Goal: Task Accomplishment & Management: Manage account settings

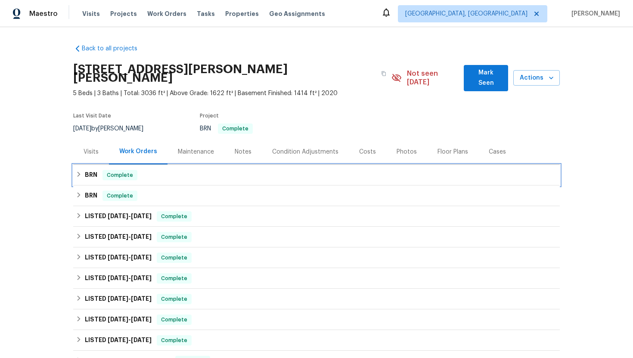
click at [89, 173] on div "BRN Complete" at bounding box center [316, 175] width 486 height 21
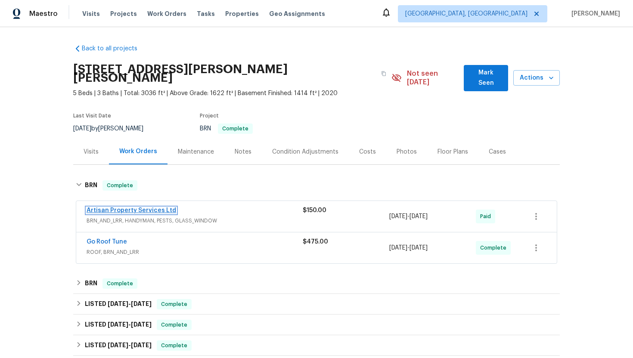
click at [111, 207] on link "Artisan Property Services Ltd" at bounding box center [132, 210] width 90 height 6
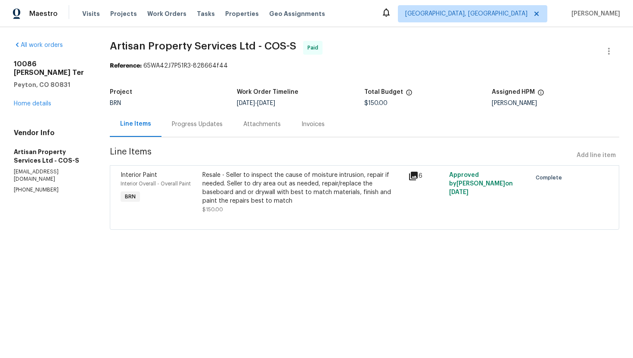
click at [208, 127] on div "Progress Updates" at bounding box center [197, 124] width 51 height 9
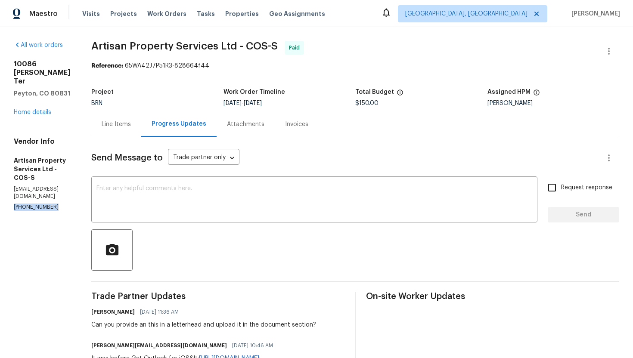
drag, startPoint x: 10, startPoint y: 223, endPoint x: 53, endPoint y: 223, distance: 42.6
copy p "(720) 300-8596"
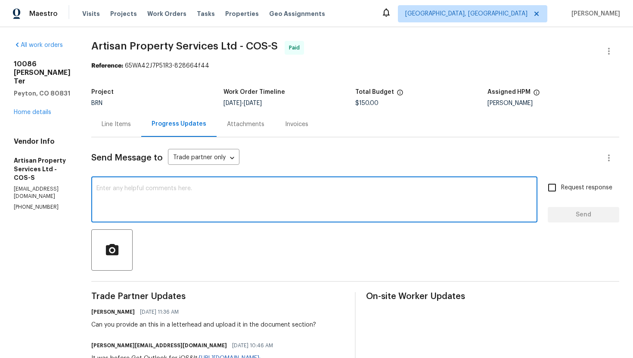
click at [124, 198] on textarea at bounding box center [314, 200] width 436 height 30
paste textarea "(720) 300-8596"
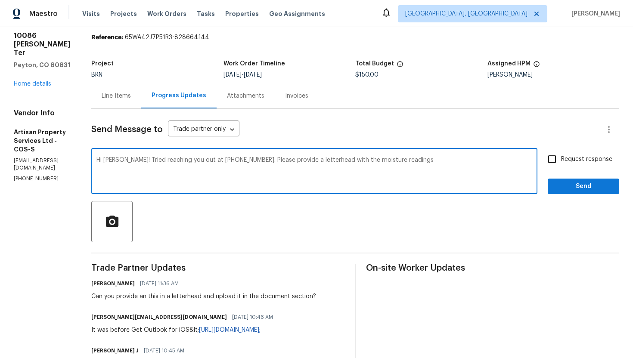
scroll to position [27, 0]
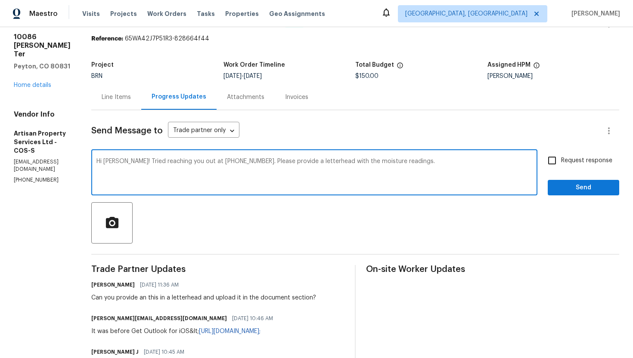
type textarea "Hi Brandon! Tried reaching you out at (720) 300-8596. Please provide a letterhe…"
click at [550, 165] on input "Request response" at bounding box center [552, 160] width 18 height 18
checkbox input "true"
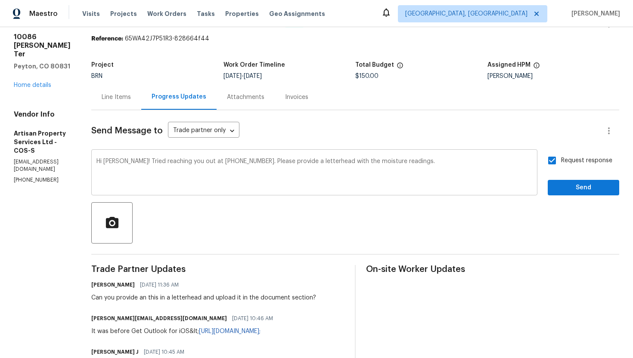
click at [454, 155] on div "Hi Brandon! Tried reaching you out at (720) 300-8596. Please provide a letterhe…" at bounding box center [314, 173] width 446 height 44
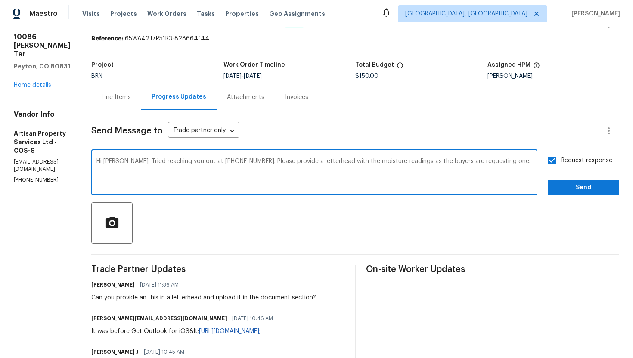
type textarea "Hi Brandon! Tried reaching you out at (720) 300-8596. Please provide a letterhe…"
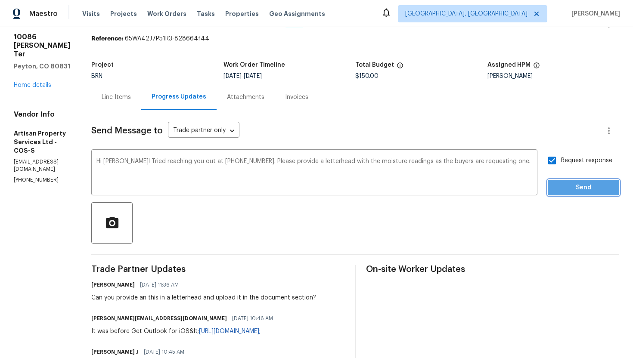
click at [597, 189] on span "Send" at bounding box center [583, 187] width 58 height 11
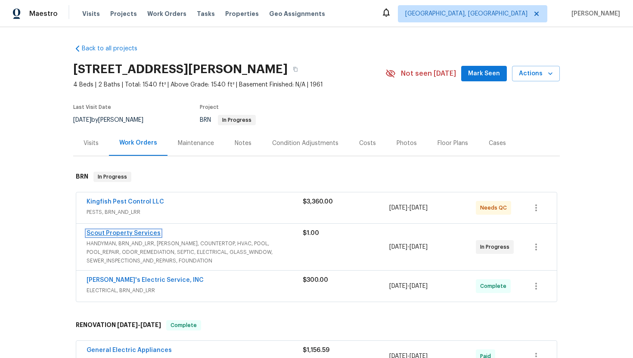
click at [121, 232] on link "Scout Property Services" at bounding box center [124, 233] width 74 height 6
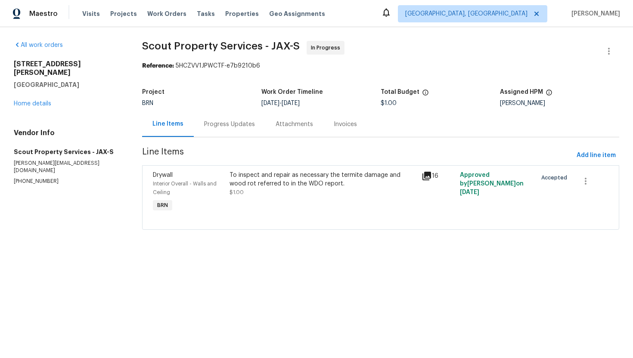
click at [213, 120] on div "Progress Updates" at bounding box center [229, 124] width 51 height 9
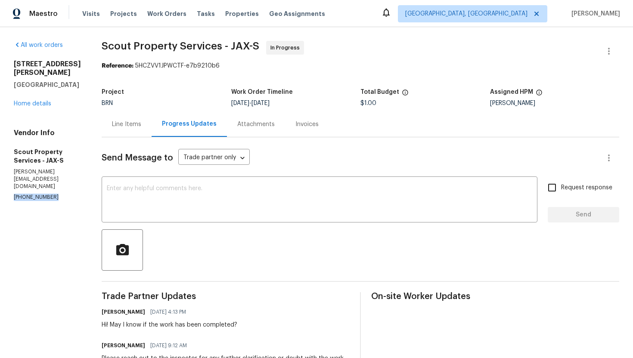
drag, startPoint x: 12, startPoint y: 190, endPoint x: 50, endPoint y: 190, distance: 37.4
click at [50, 190] on div "All work orders 9408 Little John Rd Jacksonville, FL 32208 Home details Vendor …" at bounding box center [316, 346] width 633 height 639
copy p "(615) 913-6484"
drag, startPoint x: 12, startPoint y: 64, endPoint x: 57, endPoint y: 91, distance: 52.5
click at [57, 91] on div "All work orders 9408 Little John Rd Jacksonville, FL 32208 Home details Vendor …" at bounding box center [316, 346] width 633 height 639
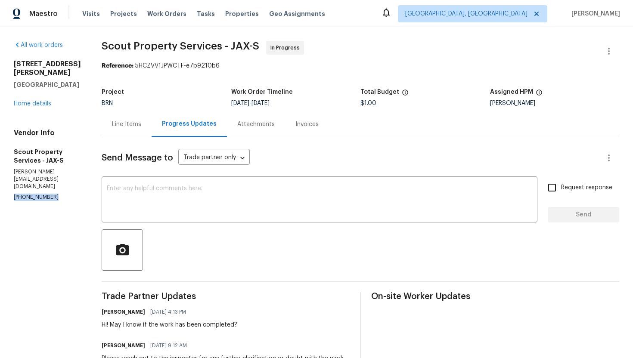
copy div "9408 Little John Rd Jacksonville, FL 32208"
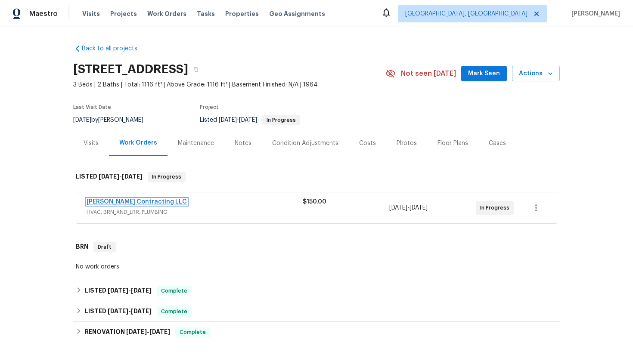
click at [145, 202] on link "[PERSON_NAME] Contracting LLC" at bounding box center [137, 202] width 100 height 6
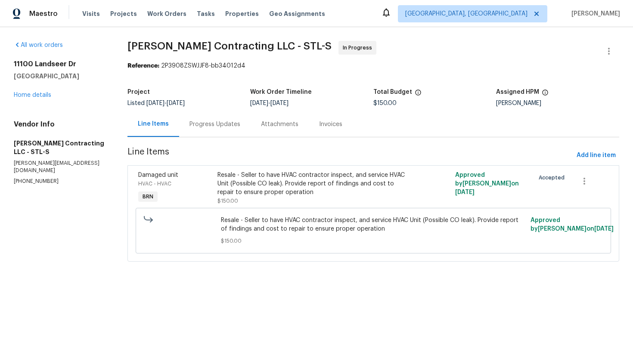
click at [214, 123] on div "Progress Updates" at bounding box center [214, 124] width 51 height 9
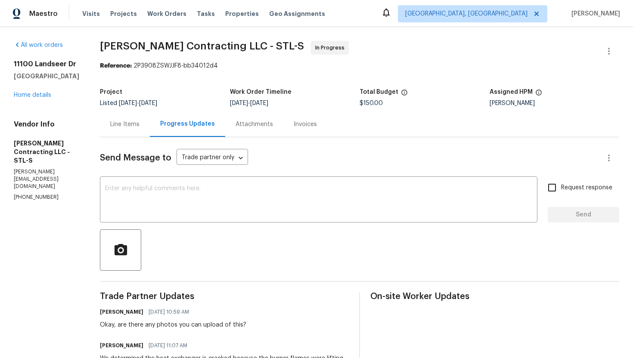
click at [127, 128] on div "Line Items" at bounding box center [124, 124] width 29 height 9
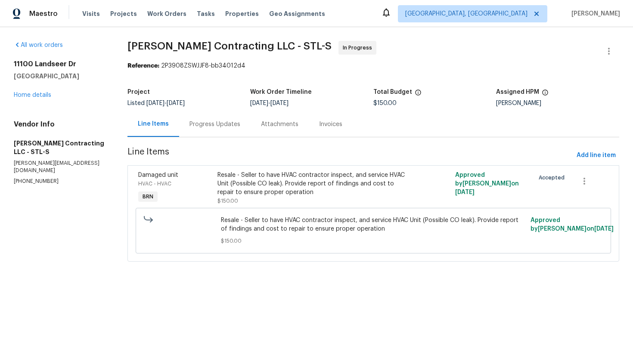
click at [294, 190] on div "Resale - Seller to have HVAC contractor inspect, and service HVAC Unit (Possibl…" at bounding box center [313, 184] width 193 height 26
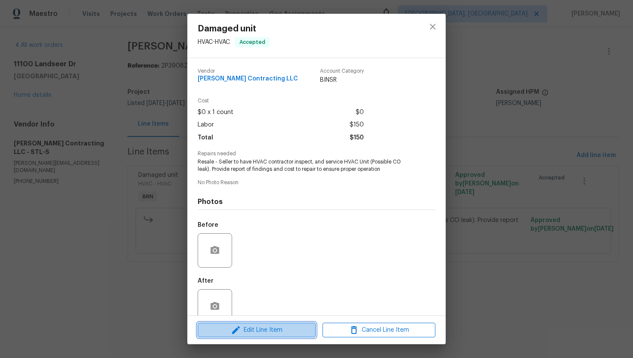
click at [253, 326] on span "Edit Line Item" at bounding box center [256, 330] width 113 height 11
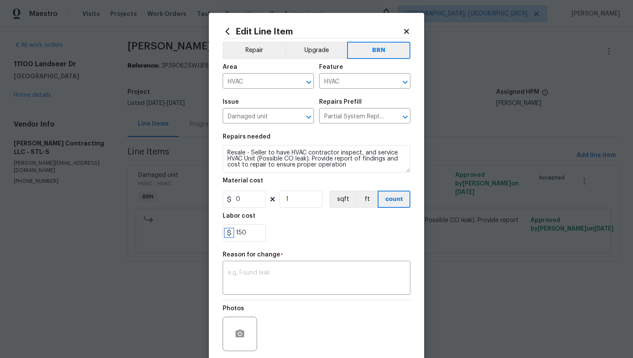
drag, startPoint x: 232, startPoint y: 235, endPoint x: 258, endPoint y: 236, distance: 26.3
click at [258, 236] on div "150" at bounding box center [244, 232] width 43 height 17
drag, startPoint x: 250, startPoint y: 233, endPoint x: 234, endPoint y: 233, distance: 16.8
click at [234, 233] on input "150" at bounding box center [244, 232] width 43 height 17
paste input "3795.0"
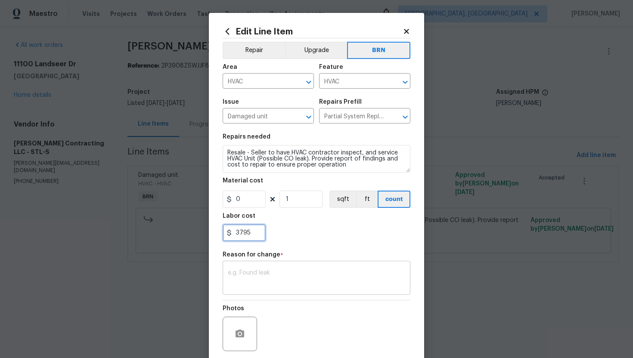
type input "3795"
click at [272, 274] on textarea at bounding box center [316, 279] width 177 height 18
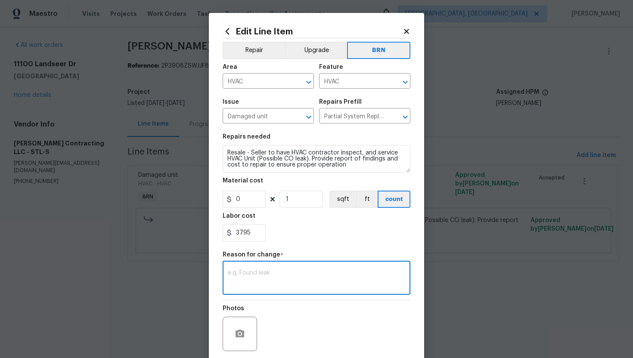
paste textarea "(AG) Updated cost per BR team’s approval."
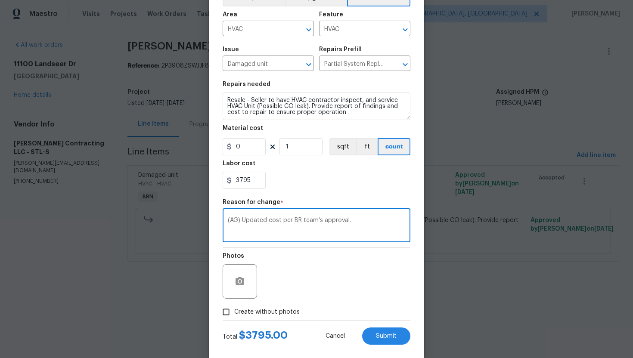
scroll to position [66, 0]
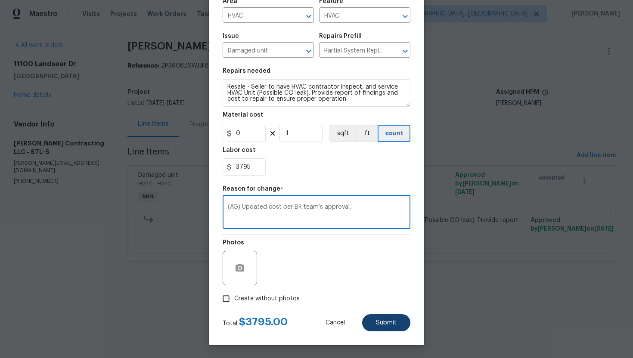
type textarea "(AG) Updated cost per BR team’s approval."
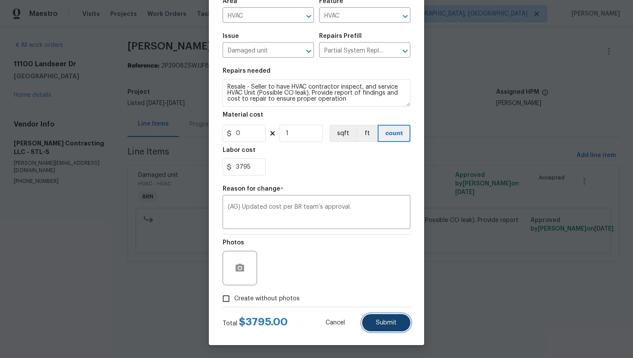
click at [376, 323] on span "Submit" at bounding box center [386, 323] width 21 height 6
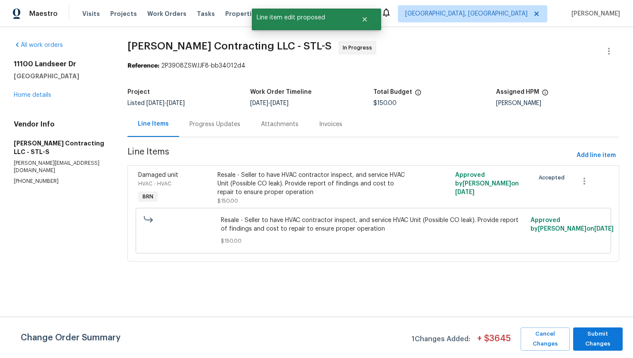
scroll to position [0, 0]
click at [596, 340] on span "Submit Changes" at bounding box center [597, 339] width 41 height 20
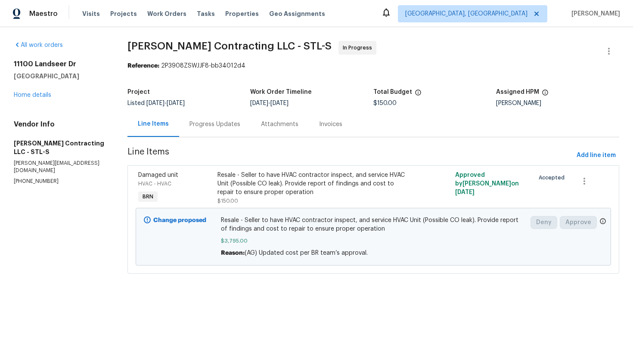
click at [231, 121] on div "Progress Updates" at bounding box center [214, 124] width 51 height 9
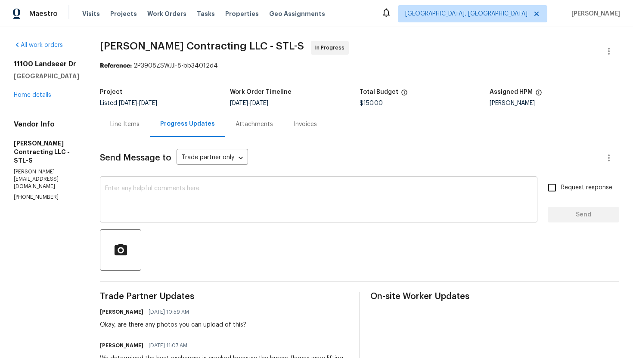
click at [205, 199] on textarea at bounding box center [318, 200] width 427 height 30
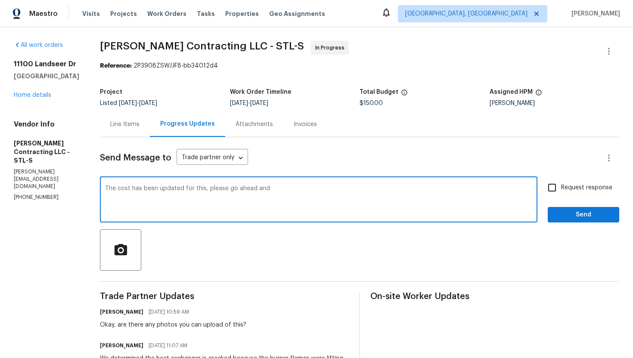
drag, startPoint x: 202, startPoint y: 189, endPoint x: 192, endPoint y: 189, distance: 10.8
click at [192, 189] on textarea "The cost has been updated for this, please go ahead and" at bounding box center [318, 200] width 427 height 30
click at [201, 189] on textarea "The cost has been updated for this, please go ahead and" at bounding box center [318, 200] width 427 height 30
paste textarea "$3,795.00"
click at [201, 189] on textarea "The cost has been updated for this to $3,795, please go ahead and" at bounding box center [318, 200] width 427 height 30
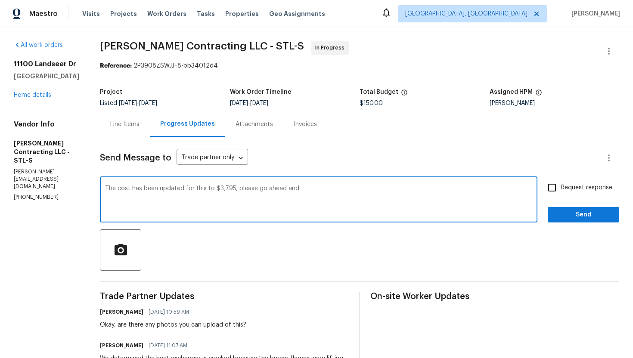
click at [324, 192] on textarea "The cost has been updated for this to $3,795, please go ahead and" at bounding box center [318, 200] width 427 height 30
type textarea "The cost has been updated for this to $3,795, please go ahead and have the work…"
click at [594, 182] on label "Request response" at bounding box center [577, 188] width 69 height 18
click at [561, 182] on input "Request response" at bounding box center [552, 188] width 18 height 18
checkbox input "true"
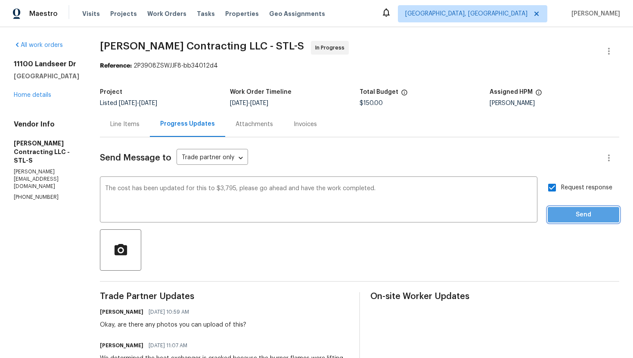
click at [584, 213] on span "Send" at bounding box center [583, 215] width 58 height 11
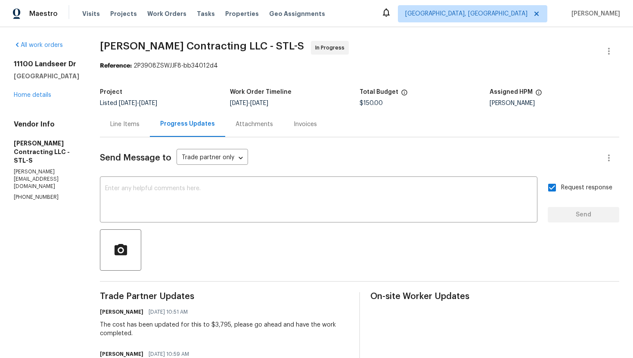
click at [129, 126] on div "Line Items" at bounding box center [124, 124] width 29 height 9
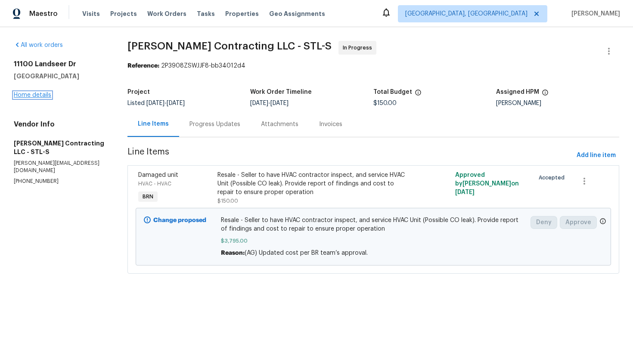
click at [42, 94] on link "Home details" at bounding box center [32, 95] width 37 height 6
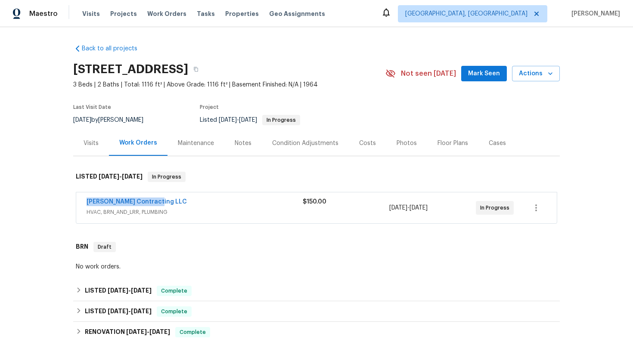
drag, startPoint x: 83, startPoint y: 202, endPoint x: 157, endPoint y: 203, distance: 74.0
click at [157, 203] on div "Loftin Contracting LLC HVAC, BRN_AND_LRR, PLUMBING $150.00 9/4/2025 - 9/5/2025 …" at bounding box center [316, 207] width 480 height 31
copy link "[PERSON_NAME] Contracting LLC"
click at [101, 200] on link "[PERSON_NAME] Contracting LLC" at bounding box center [137, 202] width 100 height 6
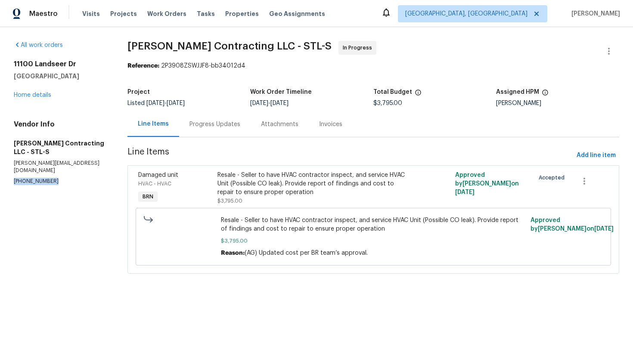
drag, startPoint x: 12, startPoint y: 165, endPoint x: 59, endPoint y: 166, distance: 46.9
click at [59, 166] on div "All work orders [STREET_ADDRESS] Home details Vendor Info [PERSON_NAME] Contrac…" at bounding box center [316, 162] width 633 height 271
copy p "[PHONE_NUMBER]"
click at [217, 125] on div "Progress Updates" at bounding box center [214, 124] width 51 height 9
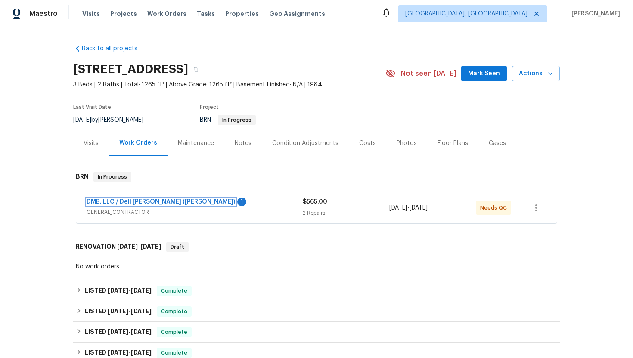
click at [124, 204] on link "DMB, LLC / Dell [PERSON_NAME] ([PERSON_NAME])" at bounding box center [161, 202] width 148 height 6
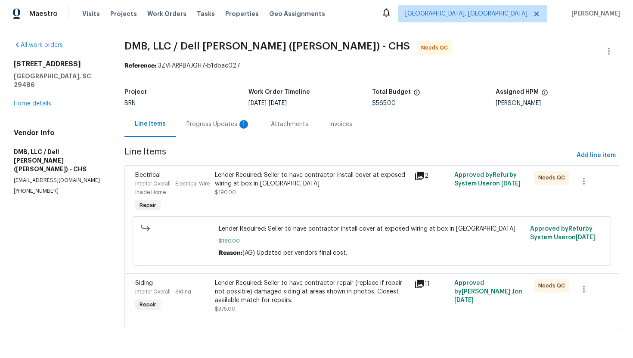
click at [228, 125] on div "Progress Updates 1" at bounding box center [218, 124] width 64 height 9
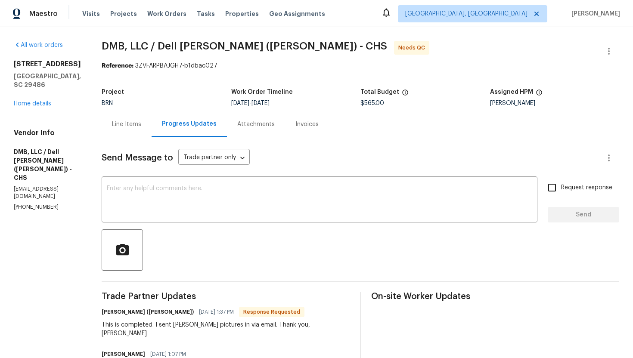
click at [133, 121] on div "Line Items" at bounding box center [126, 124] width 29 height 9
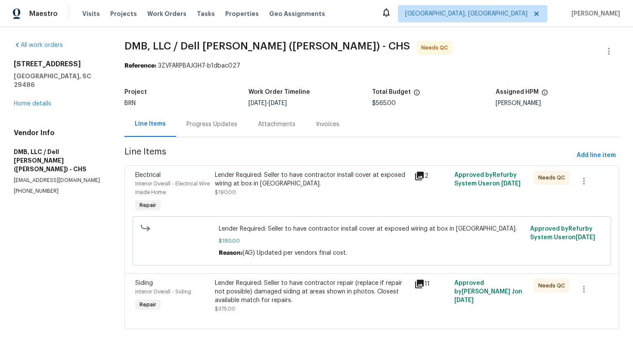
click at [220, 130] on div "Progress Updates" at bounding box center [211, 123] width 71 height 25
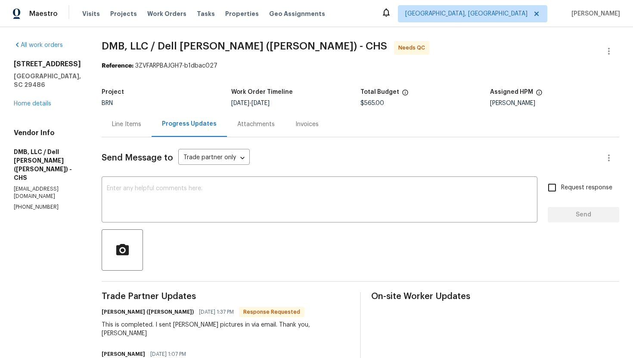
click at [131, 127] on div "Line Items" at bounding box center [126, 124] width 29 height 9
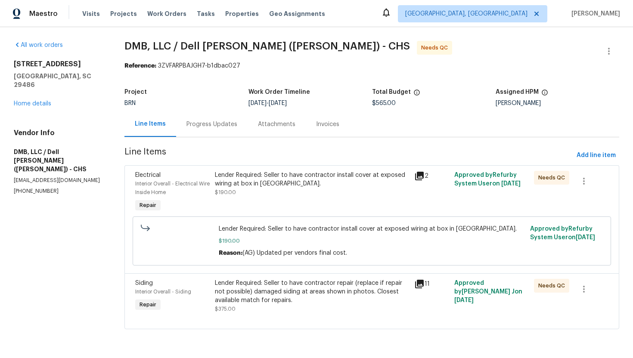
click at [259, 188] on div "Lender Required: Seller to have contractor install cover at exposed wiring at b…" at bounding box center [312, 184] width 194 height 26
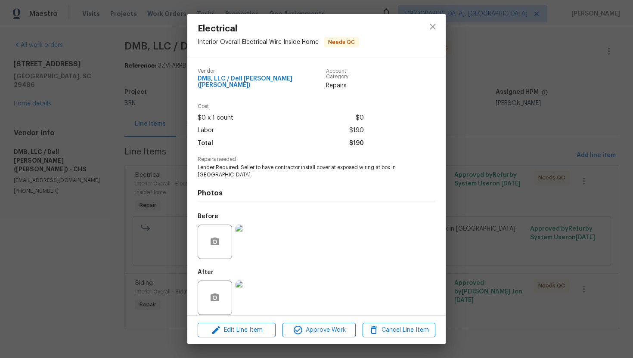
click at [245, 232] on img at bounding box center [252, 242] width 34 height 34
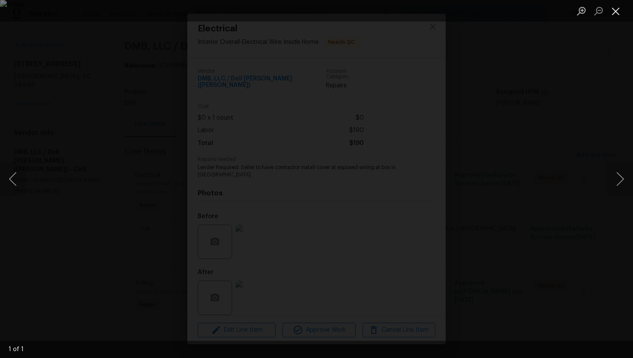
click at [618, 13] on button "Close lightbox" at bounding box center [615, 10] width 17 height 15
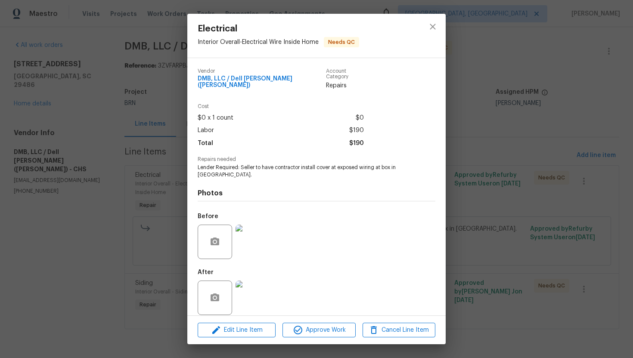
click at [260, 298] on img at bounding box center [252, 298] width 34 height 34
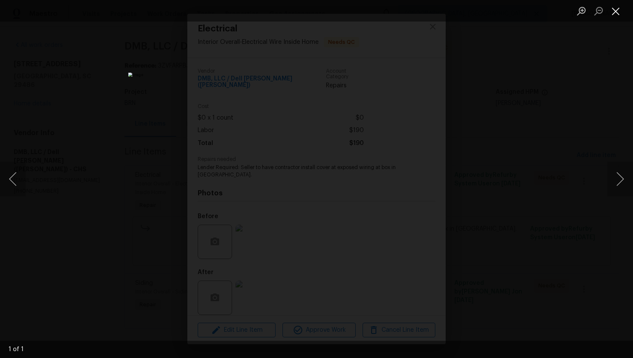
click at [618, 12] on button "Close lightbox" at bounding box center [615, 10] width 17 height 15
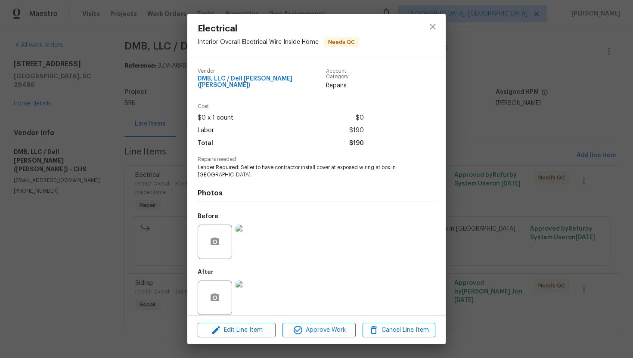
click at [476, 51] on div "Electrical Interior Overall - Electrical Wire Inside Home Needs QC Vendor DMB, …" at bounding box center [316, 179] width 633 height 358
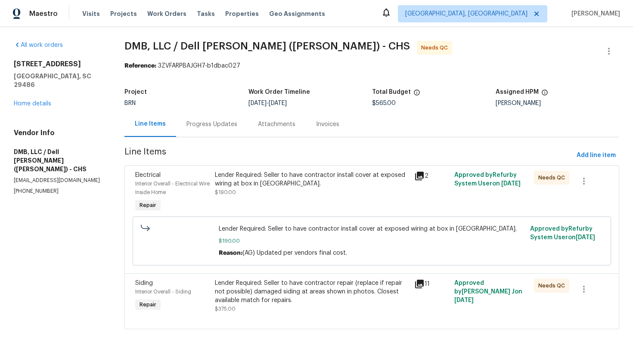
click at [297, 287] on div "Lender Required: Seller to have contractor repair (replace if repair not possib…" at bounding box center [312, 292] width 194 height 26
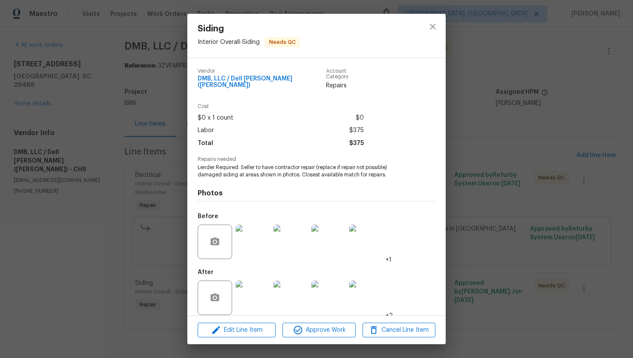
scroll to position [3, 0]
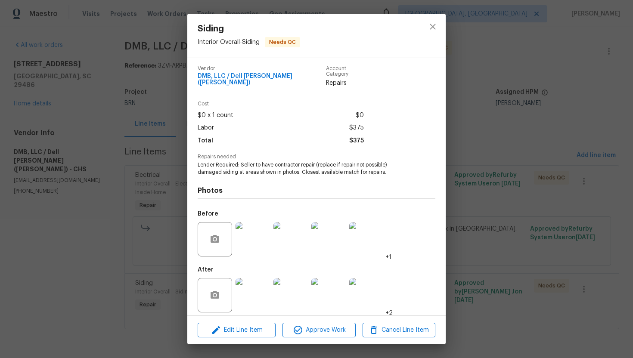
click at [256, 237] on img at bounding box center [252, 239] width 34 height 34
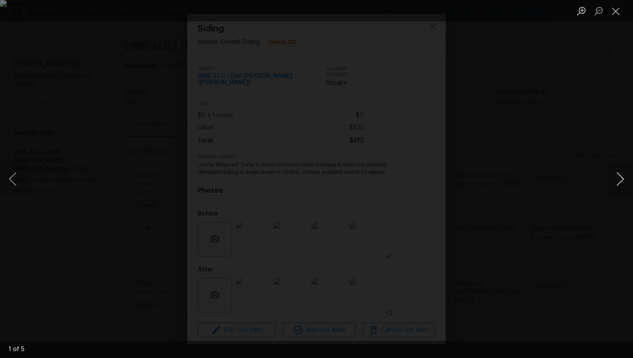
click at [615, 176] on button "Next image" at bounding box center [620, 179] width 26 height 34
click at [618, 9] on button "Close lightbox" at bounding box center [615, 10] width 17 height 15
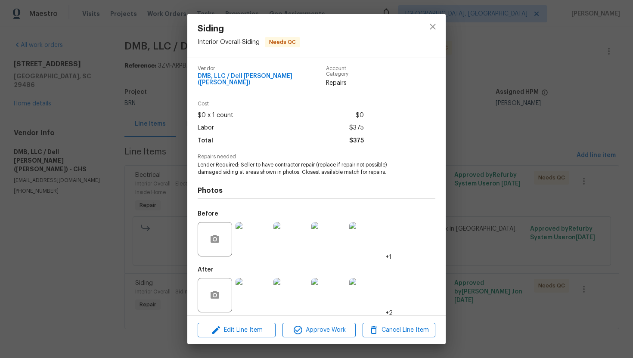
click at [261, 281] on img at bounding box center [252, 295] width 34 height 34
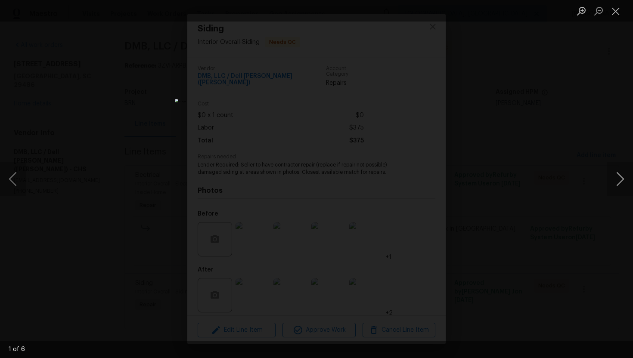
click at [625, 182] on button "Next image" at bounding box center [620, 179] width 26 height 34
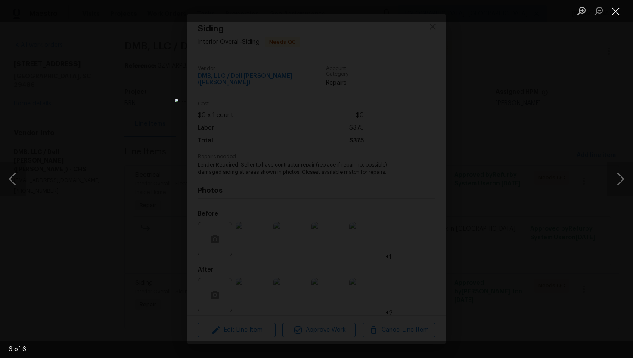
click at [617, 10] on button "Close lightbox" at bounding box center [615, 10] width 17 height 15
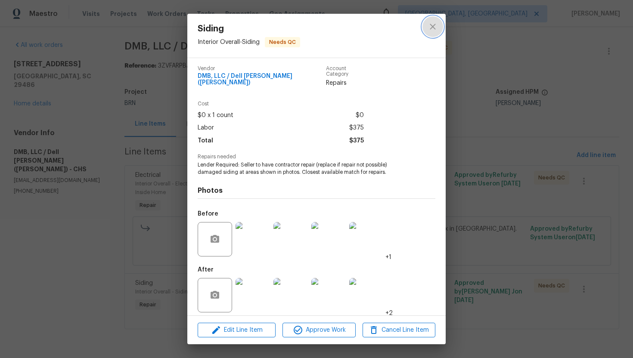
click at [441, 28] on button "close" at bounding box center [432, 26] width 21 height 21
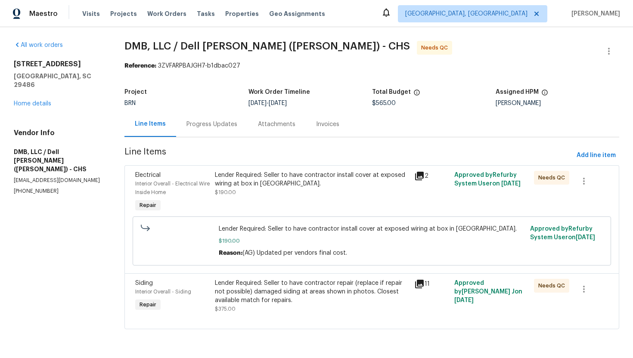
click at [204, 133] on div "Progress Updates" at bounding box center [211, 123] width 71 height 25
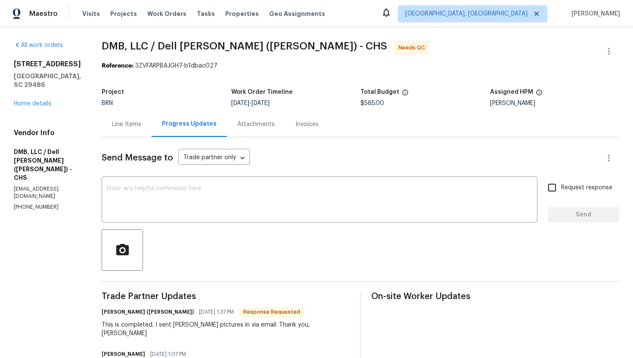
click at [129, 128] on div "Line Items" at bounding box center [126, 124] width 29 height 9
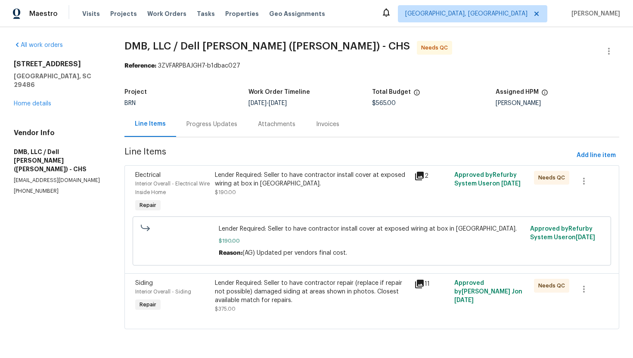
click at [237, 180] on div "Lender Required: Seller to have contractor install cover at exposed wiring at b…" at bounding box center [312, 179] width 194 height 17
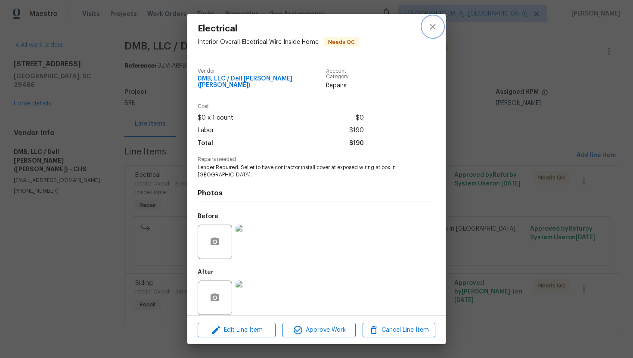
click at [433, 29] on icon "close" at bounding box center [432, 27] width 10 height 10
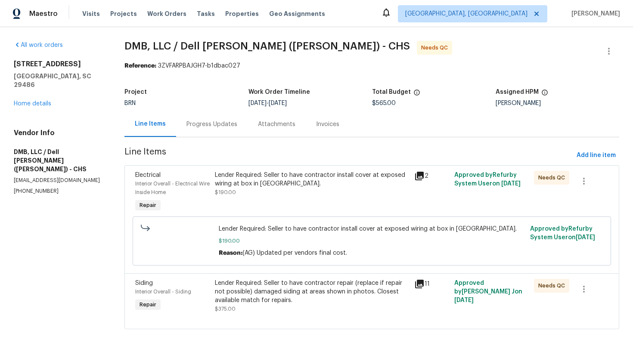
click at [219, 133] on div "Progress Updates" at bounding box center [211, 123] width 71 height 25
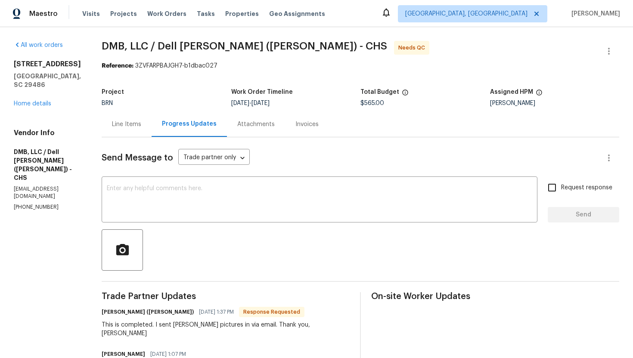
click at [116, 123] on div "Line Items" at bounding box center [126, 124] width 29 height 9
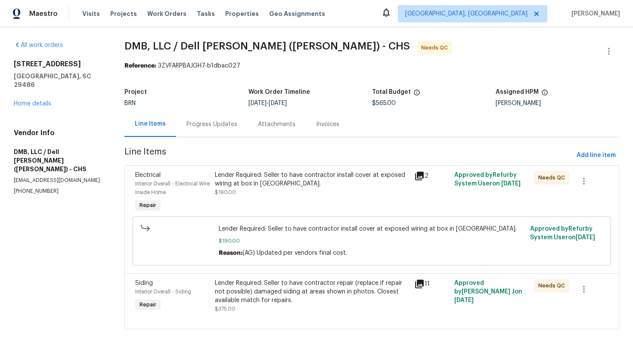
click at [284, 180] on div "Lender Required: Seller to have contractor install cover at exposed wiring at b…" at bounding box center [312, 179] width 194 height 17
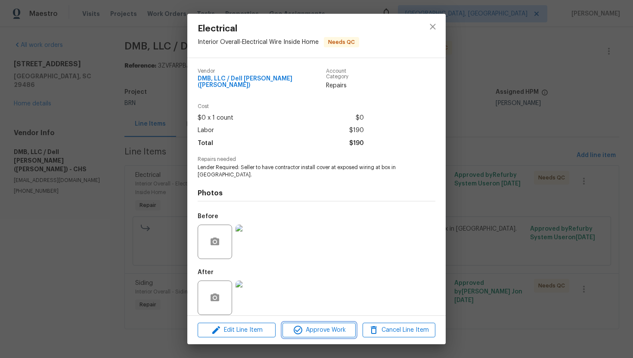
click at [311, 327] on span "Approve Work" at bounding box center [319, 330] width 68 height 11
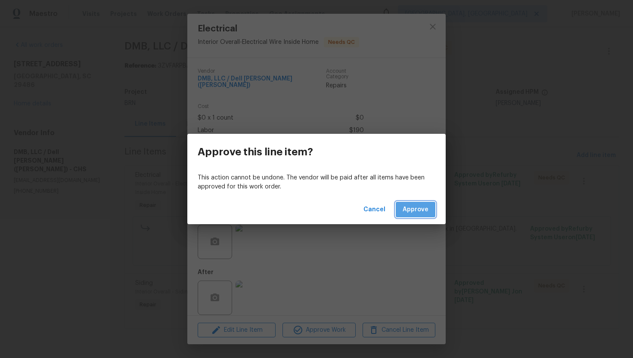
click at [415, 211] on span "Approve" at bounding box center [415, 209] width 26 height 11
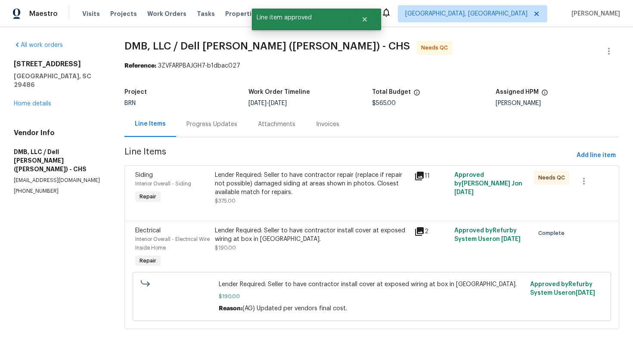
click at [340, 194] on div "Lender Required: Seller to have contractor repair (replace if repair not possib…" at bounding box center [312, 184] width 194 height 26
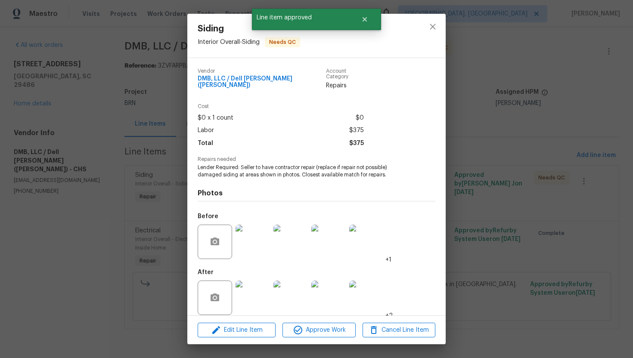
scroll to position [3, 0]
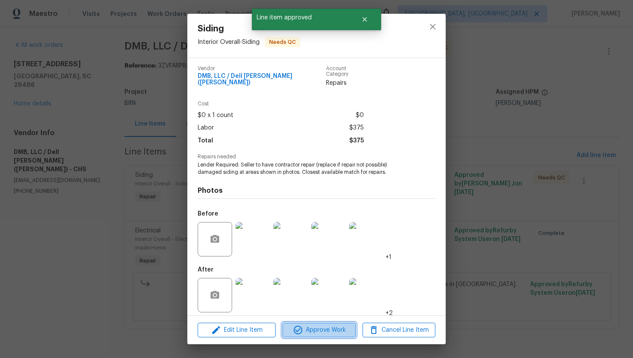
click at [320, 331] on span "Approve Work" at bounding box center [319, 330] width 68 height 11
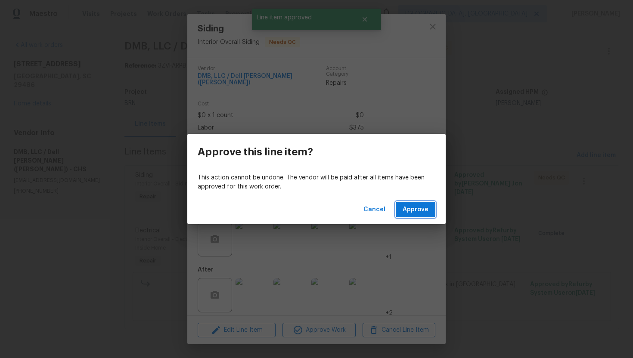
click at [407, 209] on span "Approve" at bounding box center [415, 209] width 26 height 11
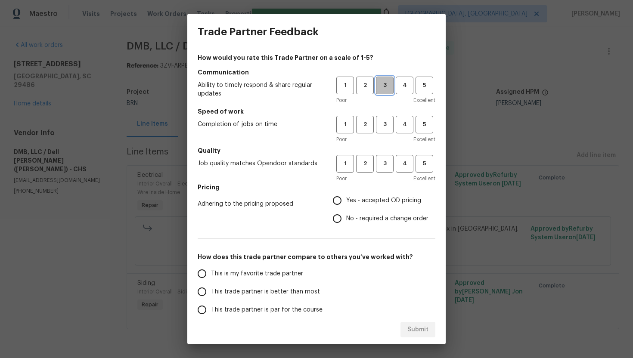
click at [383, 80] on button "3" at bounding box center [385, 86] width 18 height 18
click at [385, 122] on span "3" at bounding box center [385, 125] width 16 height 10
click at [386, 160] on span "3" at bounding box center [385, 164] width 16 height 10
click at [356, 216] on span "No - required a change order" at bounding box center [387, 218] width 82 height 9
click at [346, 216] on input "No - required a change order" at bounding box center [337, 219] width 18 height 18
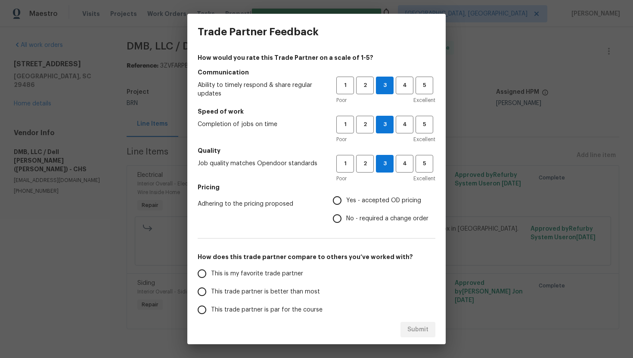
radio input "true"
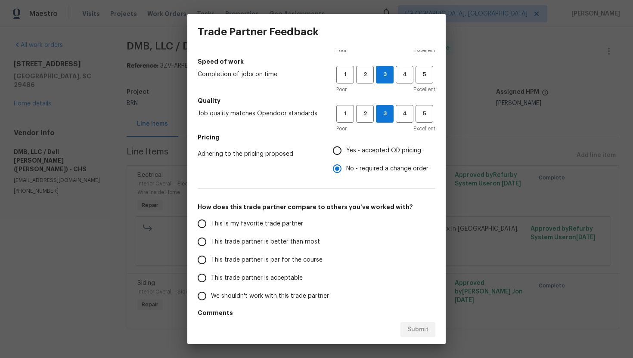
scroll to position [53, 0]
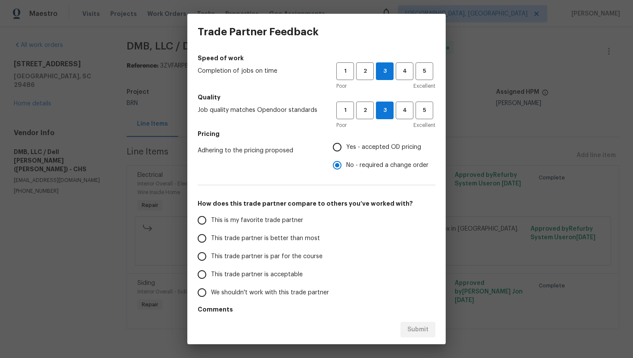
click at [262, 252] on span "This trade partner is par for the course" at bounding box center [266, 256] width 111 height 9
click at [211, 252] on input "This trade partner is par for the course" at bounding box center [202, 256] width 18 height 18
click at [423, 327] on span "Submit" at bounding box center [417, 330] width 21 height 11
radio input "true"
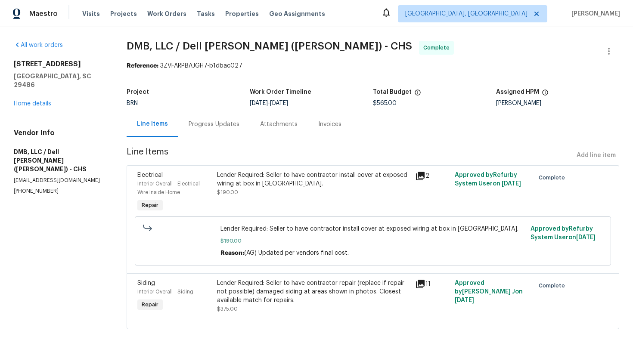
click at [322, 132] on div "Invoices" at bounding box center [330, 123] width 44 height 25
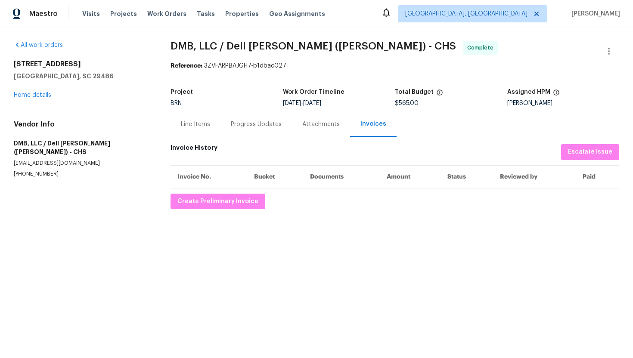
click at [204, 126] on div "Line Items" at bounding box center [195, 124] width 29 height 9
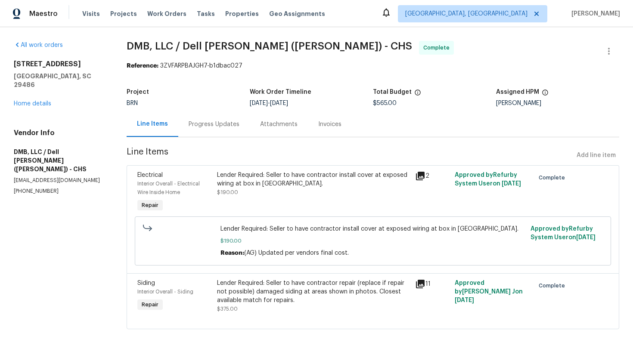
click at [264, 180] on div "Lender Required: Seller to have contractor install cover at exposed wiring at b…" at bounding box center [313, 179] width 193 height 17
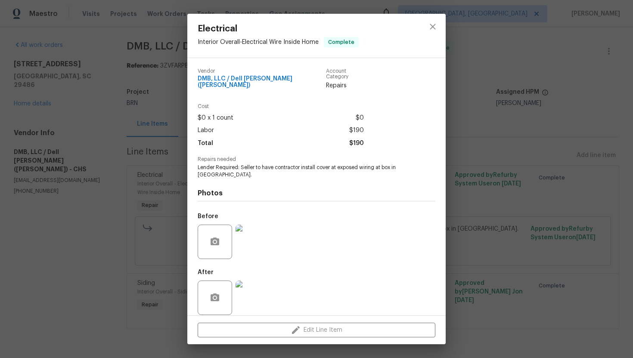
click at [247, 81] on span "DMB, LLC / Dell [PERSON_NAME] ([PERSON_NAME])" at bounding box center [262, 82] width 128 height 13
copy span "DMB, LLC / Dell [PERSON_NAME] ([PERSON_NAME])"
click at [284, 164] on span "Lender Required: Seller to have contractor install cover at exposed wiring at b…" at bounding box center [305, 171] width 214 height 15
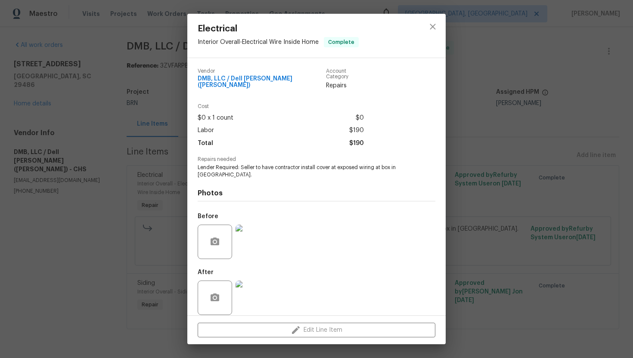
click at [284, 164] on span "Lender Required: Seller to have contractor install cover at exposed wiring at b…" at bounding box center [305, 171] width 214 height 15
copy span "Lender Required: Seller to have contractor install cover at exposed wiring at b…"
click at [304, 208] on div "Before" at bounding box center [317, 236] width 238 height 56
click at [265, 225] on img at bounding box center [252, 242] width 34 height 34
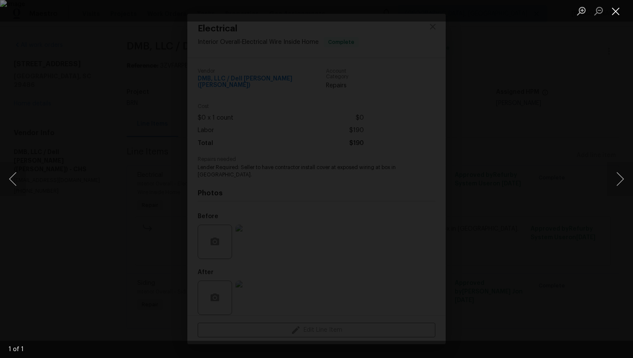
click at [612, 11] on button "Close lightbox" at bounding box center [615, 10] width 17 height 15
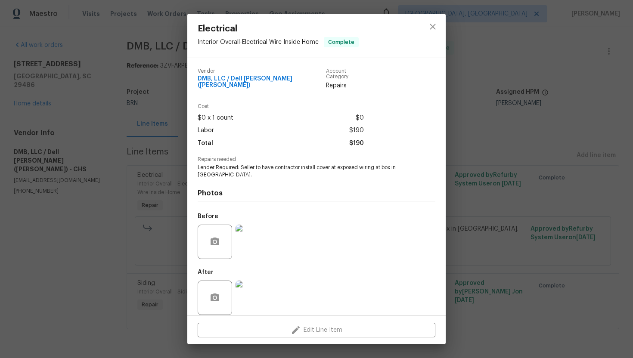
click at [260, 281] on img at bounding box center [252, 298] width 34 height 34
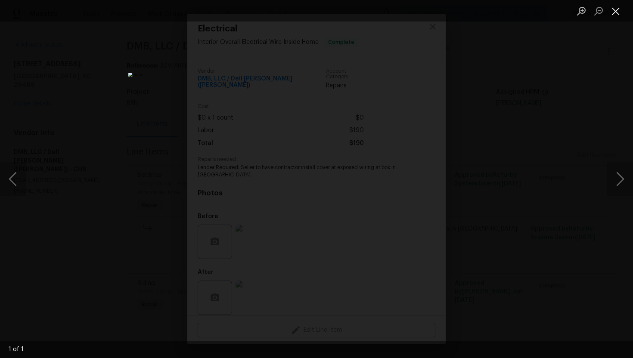
click at [610, 13] on button "Close lightbox" at bounding box center [615, 10] width 17 height 15
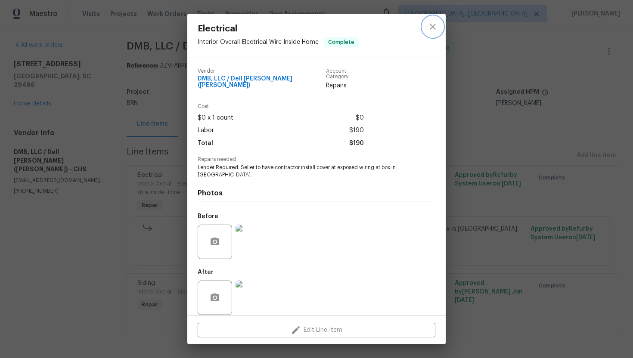
click at [434, 29] on icon "close" at bounding box center [432, 27] width 10 height 10
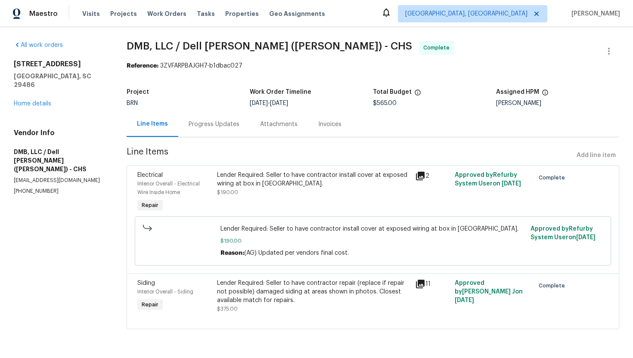
click at [318, 281] on div "Lender Required: Seller to have contractor repair (replace if repair not possib…" at bounding box center [313, 292] width 193 height 26
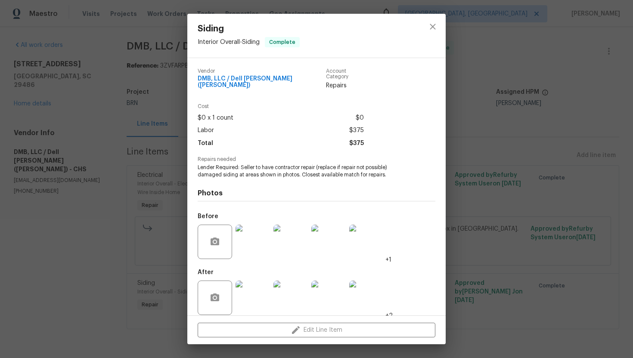
click at [312, 170] on span "Lender Required: Seller to have contractor repair (replace if repair not possib…" at bounding box center [305, 171] width 214 height 15
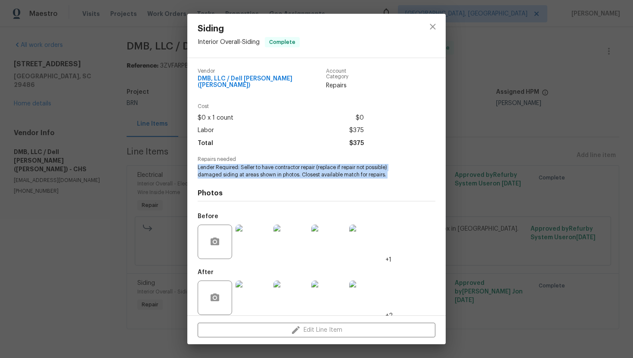
copy span "Lender Required: Seller to have contractor repair (replace if repair not possib…"
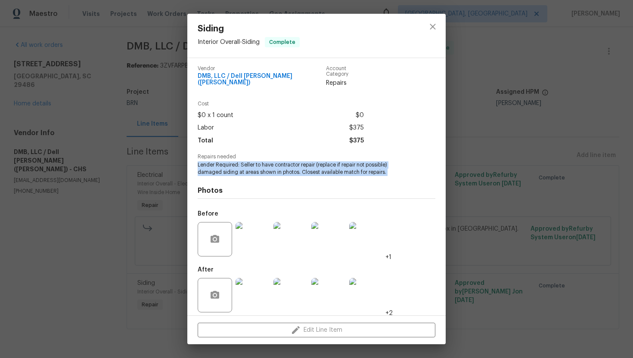
click at [252, 232] on img at bounding box center [252, 239] width 34 height 34
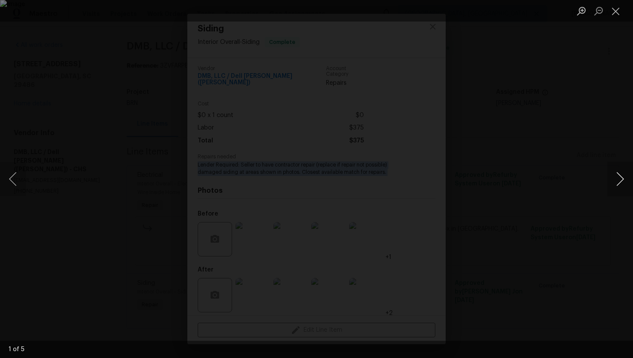
click at [615, 180] on button "Next image" at bounding box center [620, 179] width 26 height 34
click at [621, 176] on button "Next image" at bounding box center [620, 179] width 26 height 34
click at [615, 176] on button "Next image" at bounding box center [620, 179] width 26 height 34
click at [610, 177] on button "Next image" at bounding box center [620, 179] width 26 height 34
click at [616, 5] on button "Close lightbox" at bounding box center [615, 10] width 17 height 15
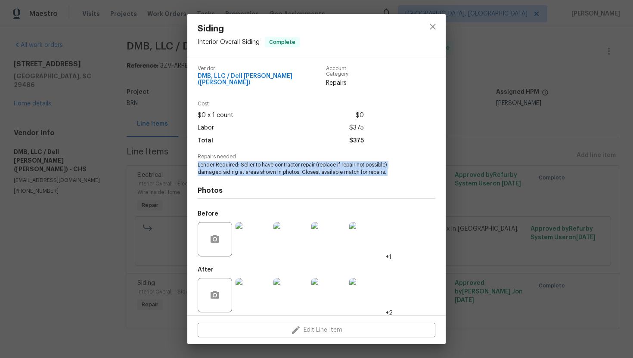
click at [257, 278] on img at bounding box center [252, 295] width 34 height 34
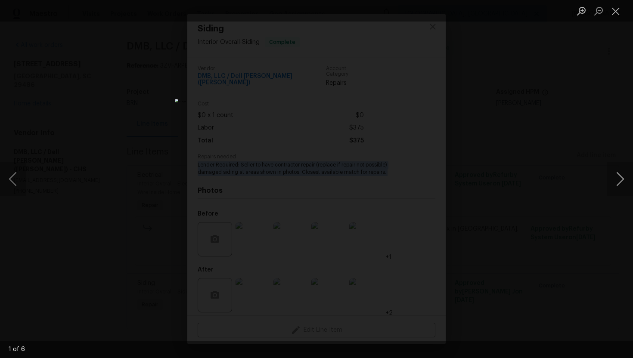
click at [612, 182] on button "Next image" at bounding box center [620, 179] width 26 height 34
click at [616, 184] on button "Next image" at bounding box center [620, 179] width 26 height 34
click at [620, 181] on button "Next image" at bounding box center [620, 179] width 26 height 34
click at [619, 184] on button "Next image" at bounding box center [620, 179] width 26 height 34
click at [612, 181] on button "Next image" at bounding box center [620, 179] width 26 height 34
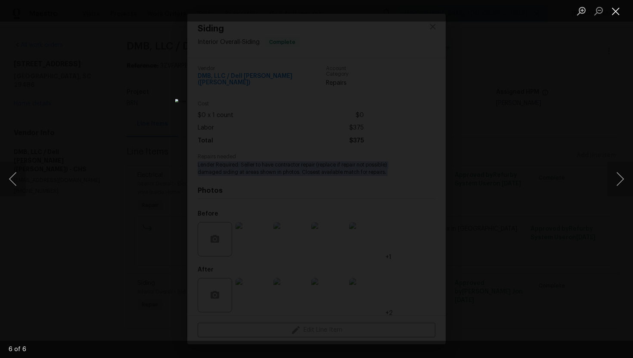
click at [607, 12] on button "Close lightbox" at bounding box center [615, 10] width 17 height 15
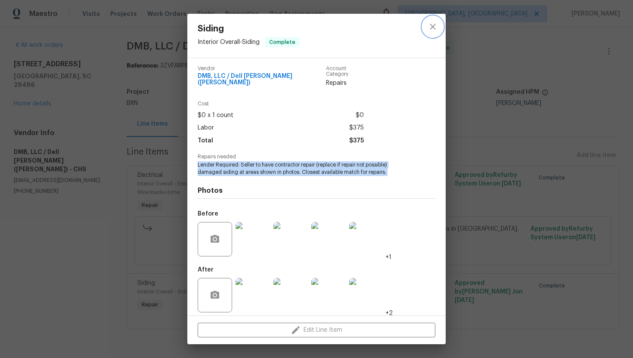
click at [433, 19] on button "close" at bounding box center [432, 26] width 21 height 21
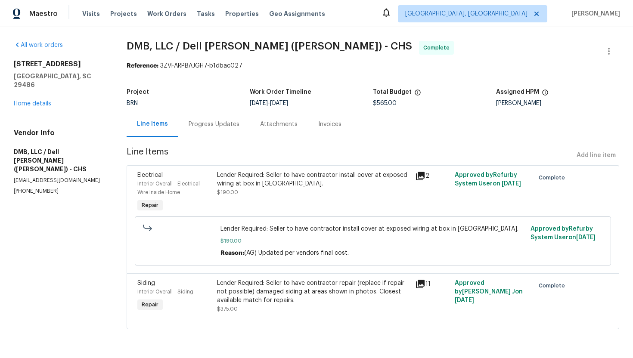
click at [326, 128] on div "Invoices" at bounding box center [329, 124] width 23 height 9
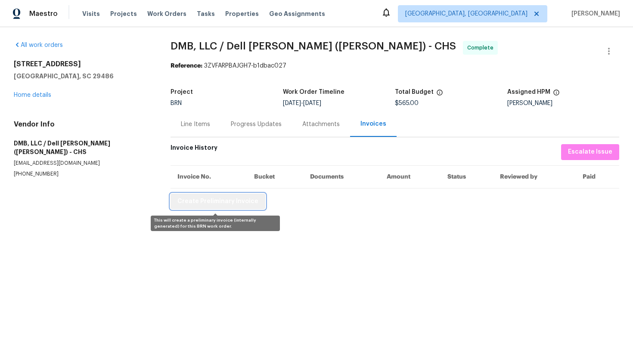
click at [234, 198] on span "Create Preliminary Invoice" at bounding box center [217, 201] width 81 height 11
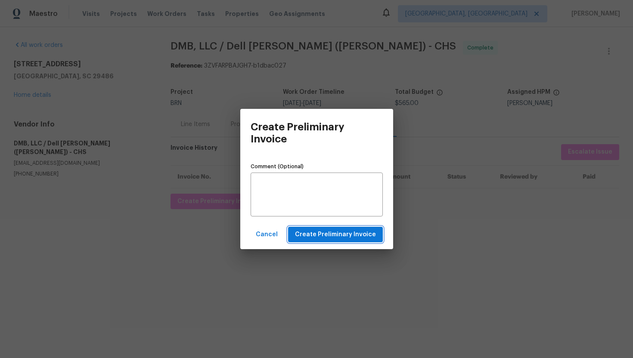
click at [304, 232] on span "Create Preliminary Invoice" at bounding box center [335, 234] width 81 height 11
